Goal: Transaction & Acquisition: Book appointment/travel/reservation

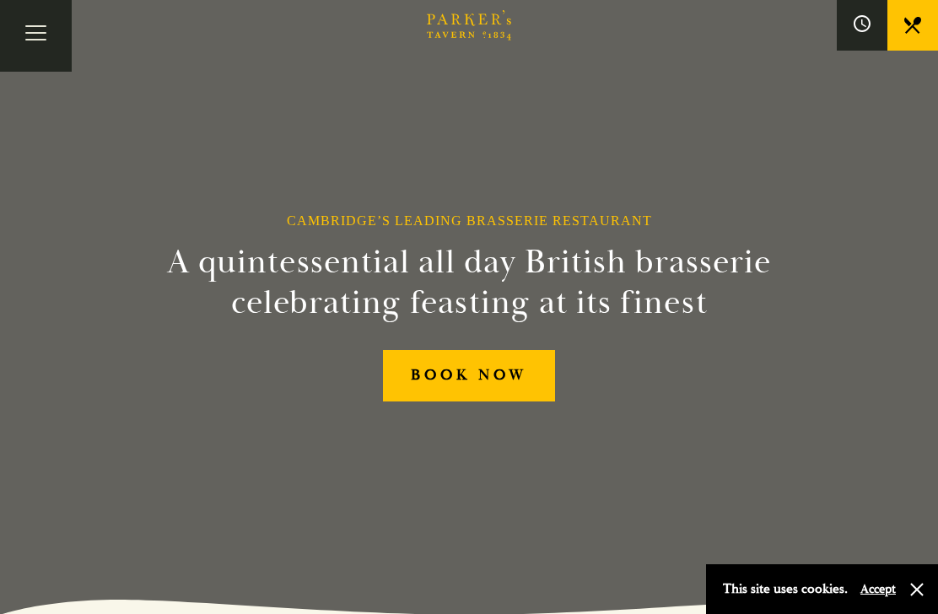
click at [30, 43] on button "Toggle navigation" at bounding box center [36, 36] width 72 height 72
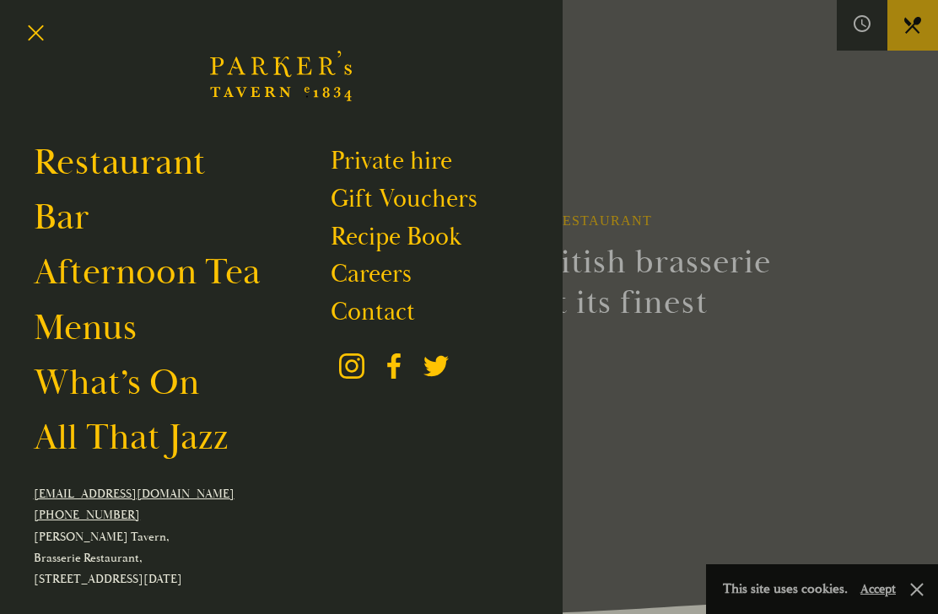
click at [112, 337] on link "Menus" at bounding box center [85, 328] width 103 height 46
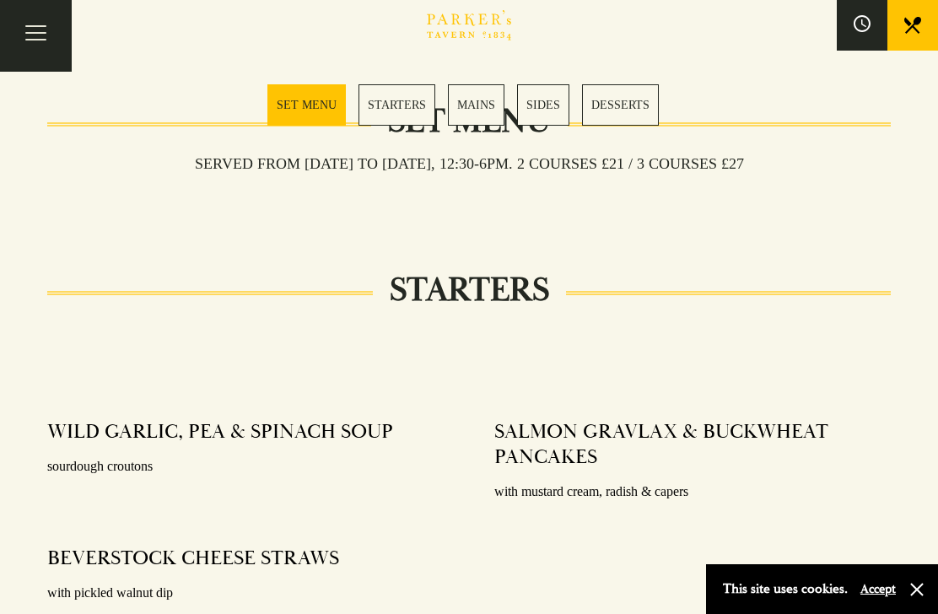
scroll to position [542, 0]
click at [477, 119] on link "MAINS" at bounding box center [476, 104] width 57 height 41
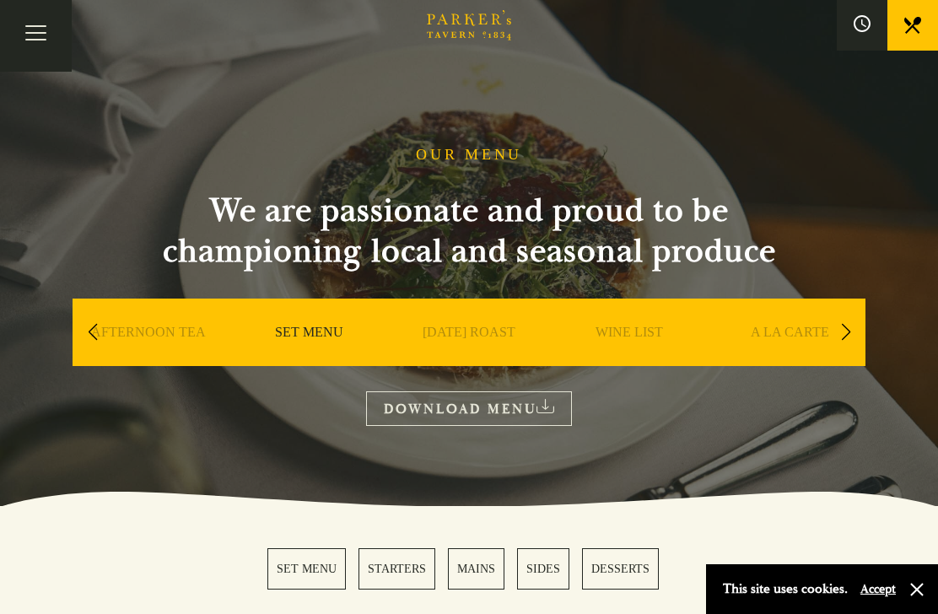
click at [799, 340] on link "A LA CARTE" at bounding box center [790, 357] width 78 height 67
click at [632, 340] on link "WINE LIST" at bounding box center [628, 357] width 67 height 67
click at [643, 324] on link "WINE LIST" at bounding box center [628, 357] width 67 height 67
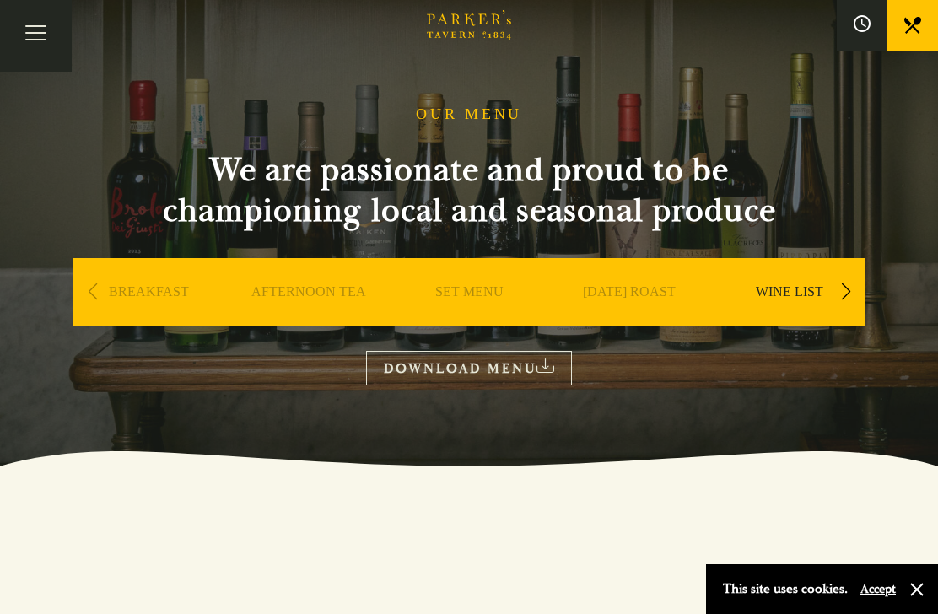
click at [807, 296] on link "WINE LIST" at bounding box center [789, 316] width 67 height 67
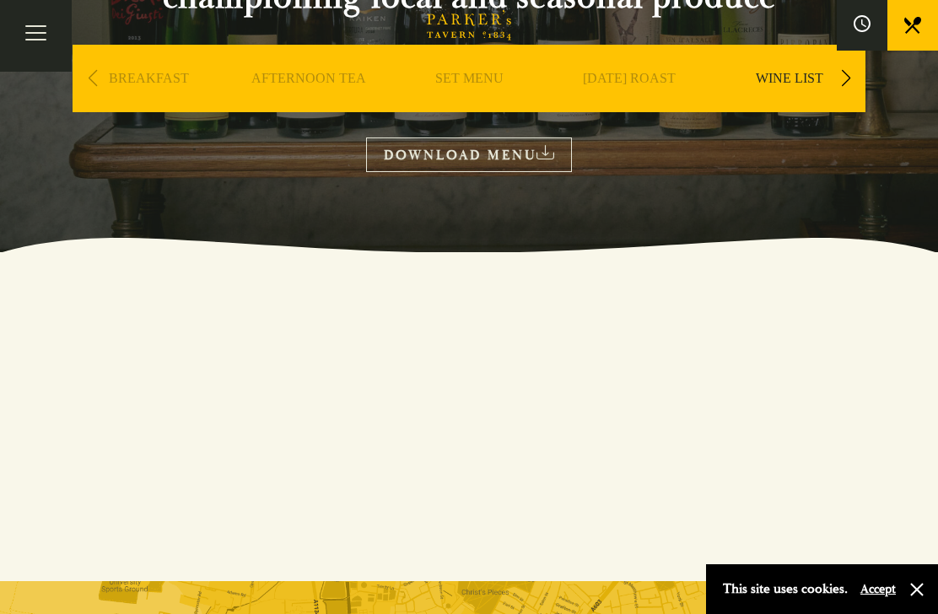
scroll to position [249, 0]
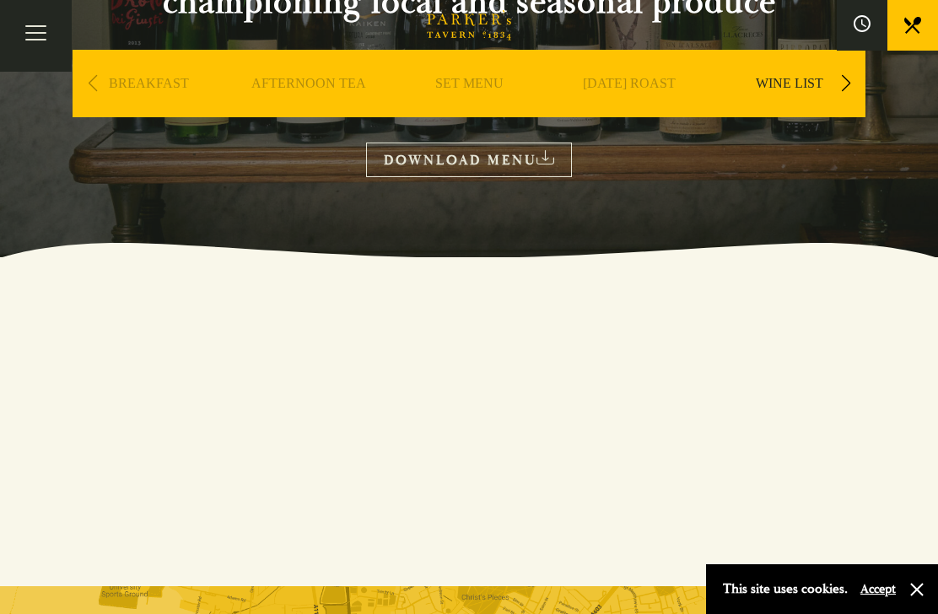
click at [561, 166] on link "DOWNLOAD MENU" at bounding box center [469, 160] width 206 height 35
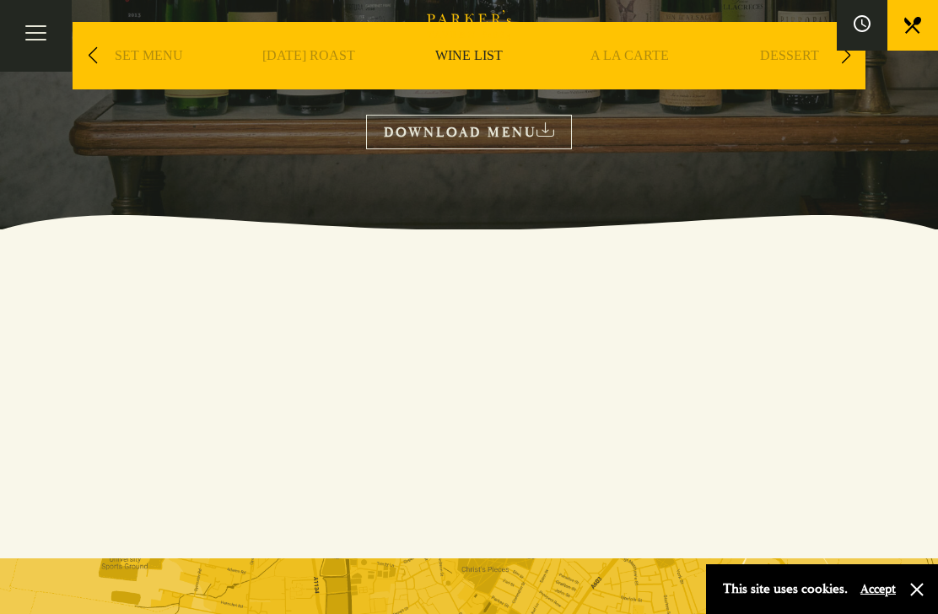
scroll to position [273, 0]
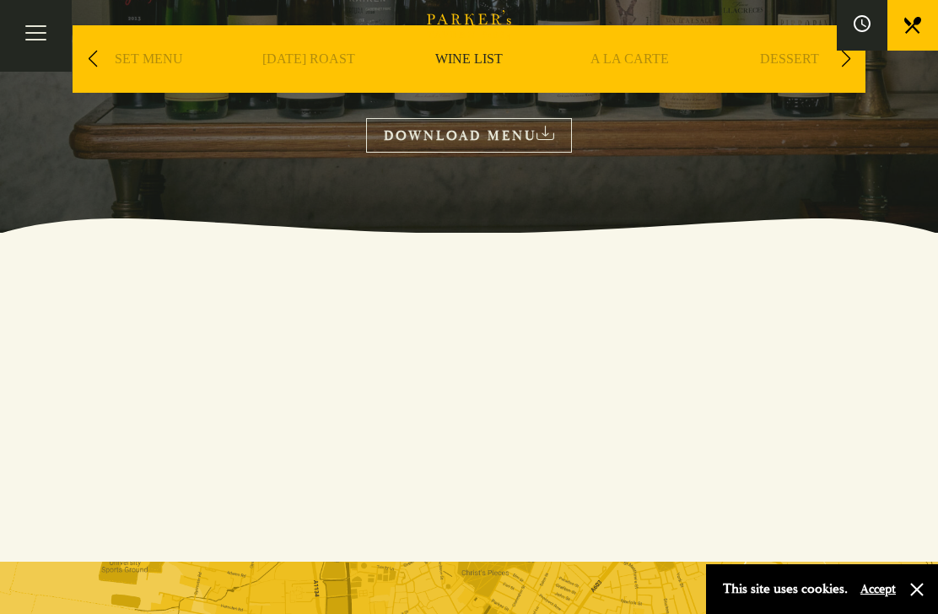
click at [795, 66] on link "DESSERT" at bounding box center [789, 84] width 59 height 67
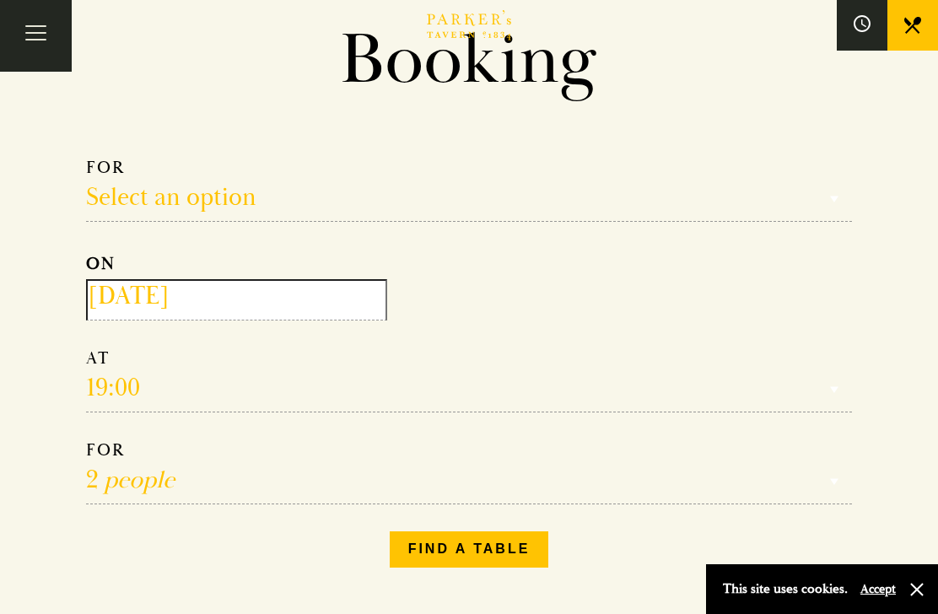
scroll to position [107, 0]
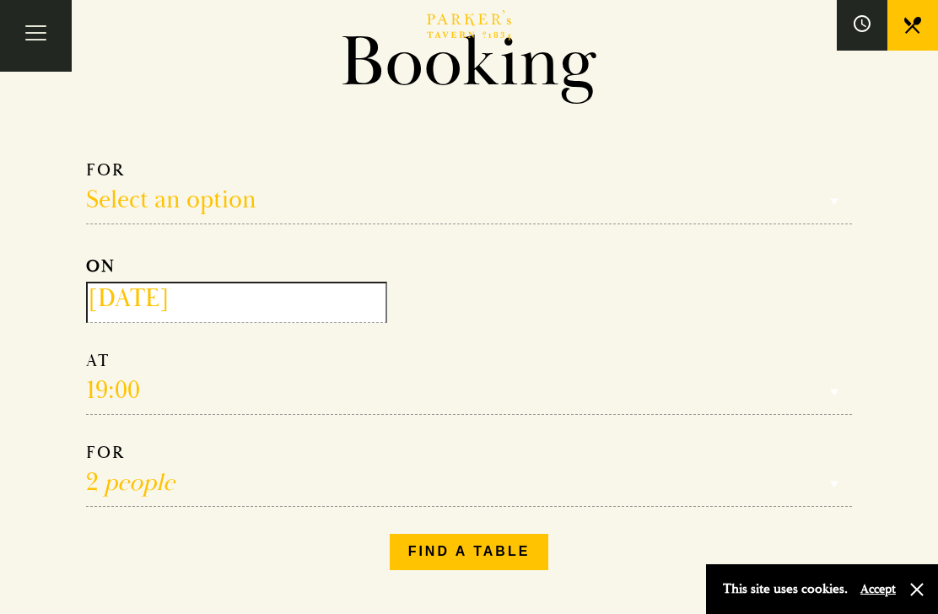
click at [234, 308] on input "2025-08-20" at bounding box center [236, 302] width 301 height 41
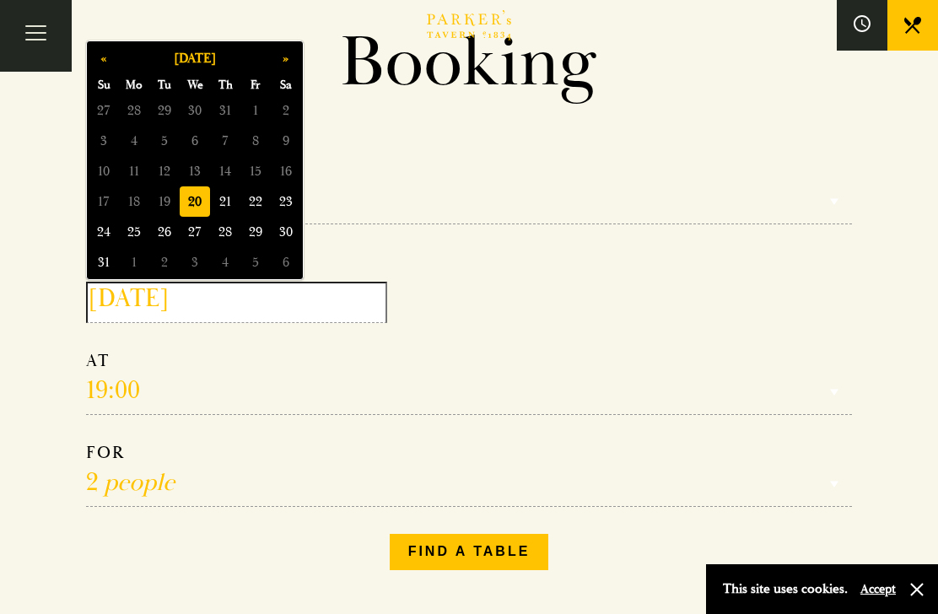
click at [230, 205] on span "21" at bounding box center [225, 201] width 30 height 30
type input "2025-08-21"
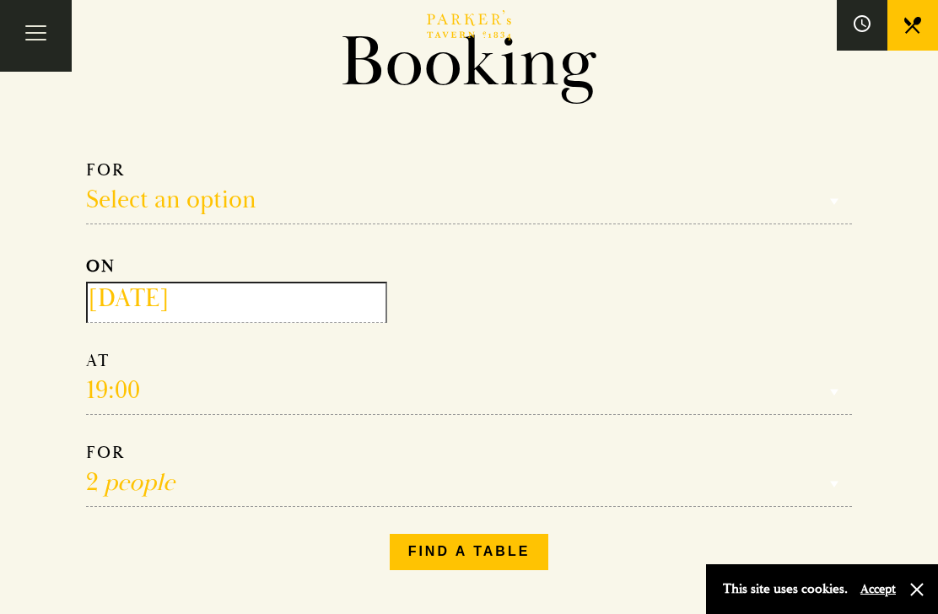
click at [197, 397] on select "Reservation time" at bounding box center [469, 382] width 766 height 65
click at [146, 399] on select "Reservation time" at bounding box center [469, 382] width 766 height 65
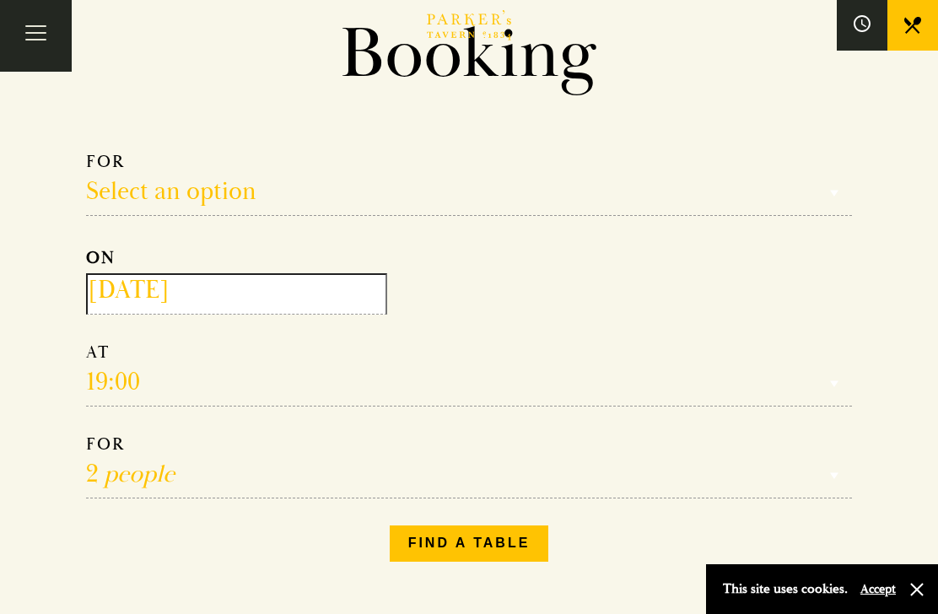
scroll to position [113, 0]
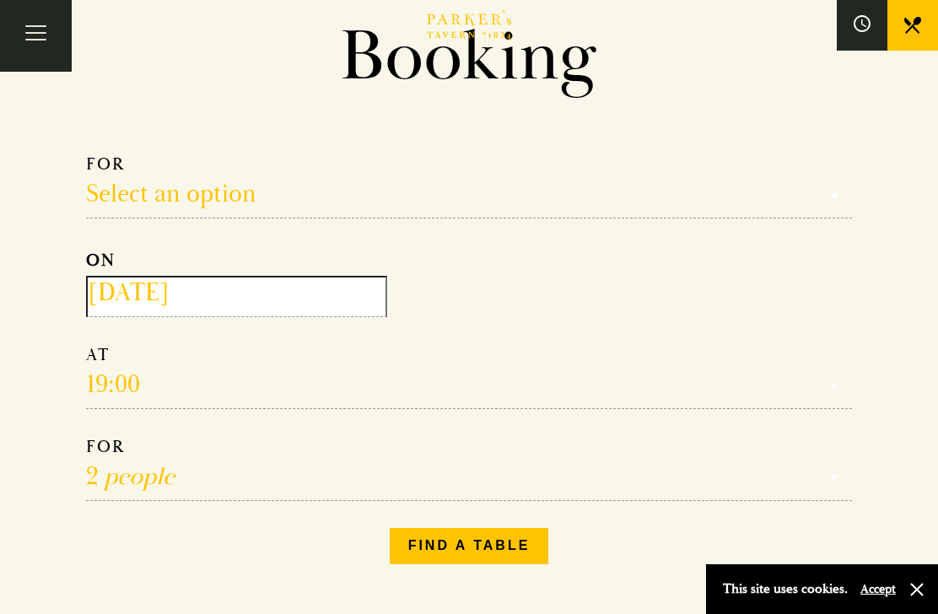
click at [252, 205] on select "Select an option Lunch Dinner Afternoon Tea" at bounding box center [469, 185] width 766 height 65
select select "134868"
click at [174, 401] on select "12:00 12:30 13:00 13:30 14:00 14:30 15:00 15:30 16:00 16:30 17:00" at bounding box center [469, 376] width 766 height 65
click at [205, 393] on select "12:00 12:30 13:00 13:30 14:00 14:30 15:00 15:30 16:00 16:30 17:00" at bounding box center [469, 376] width 766 height 65
select select "12:00"
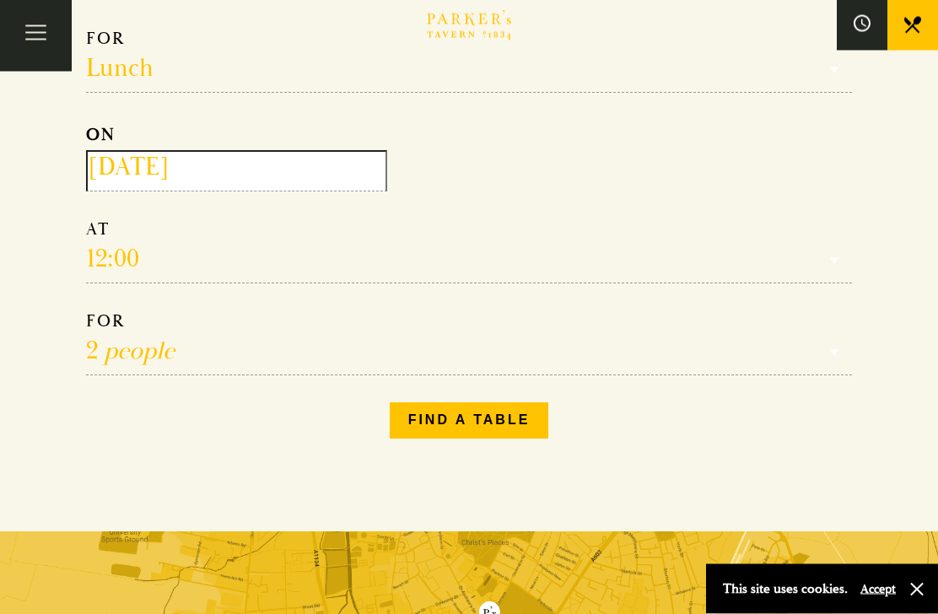
scroll to position [239, 0]
click at [487, 428] on button "Find a table" at bounding box center [469, 419] width 159 height 35
